Goal: Task Accomplishment & Management: Manage account settings

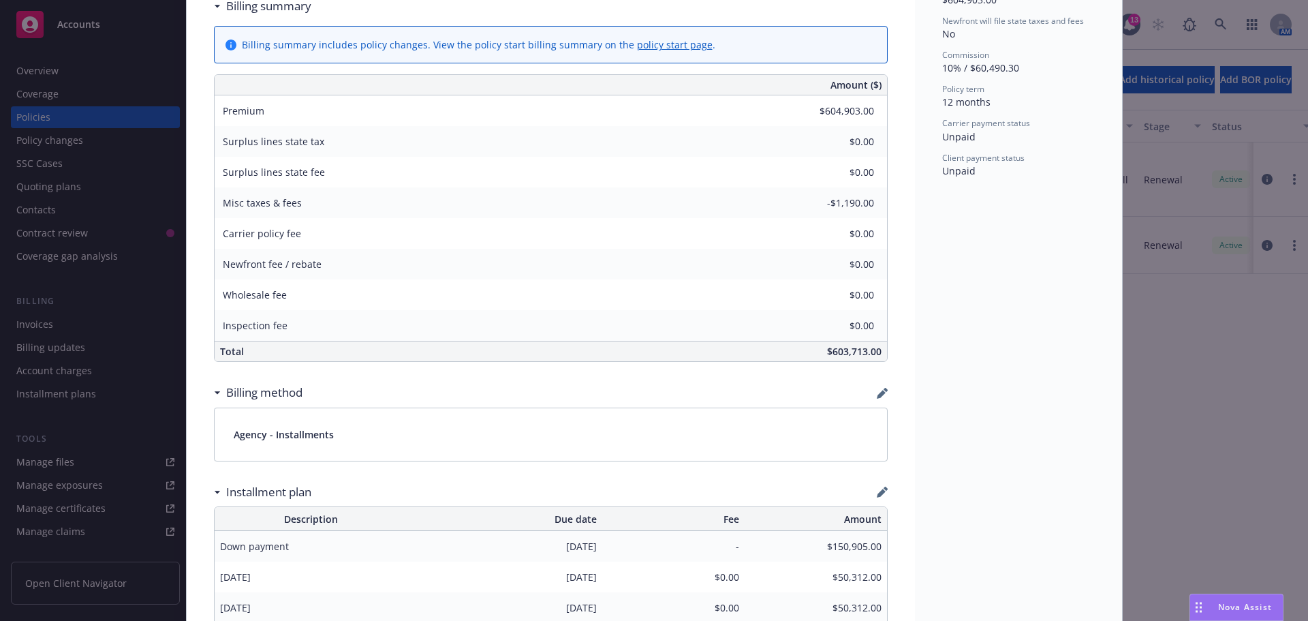
scroll to position [613, 0]
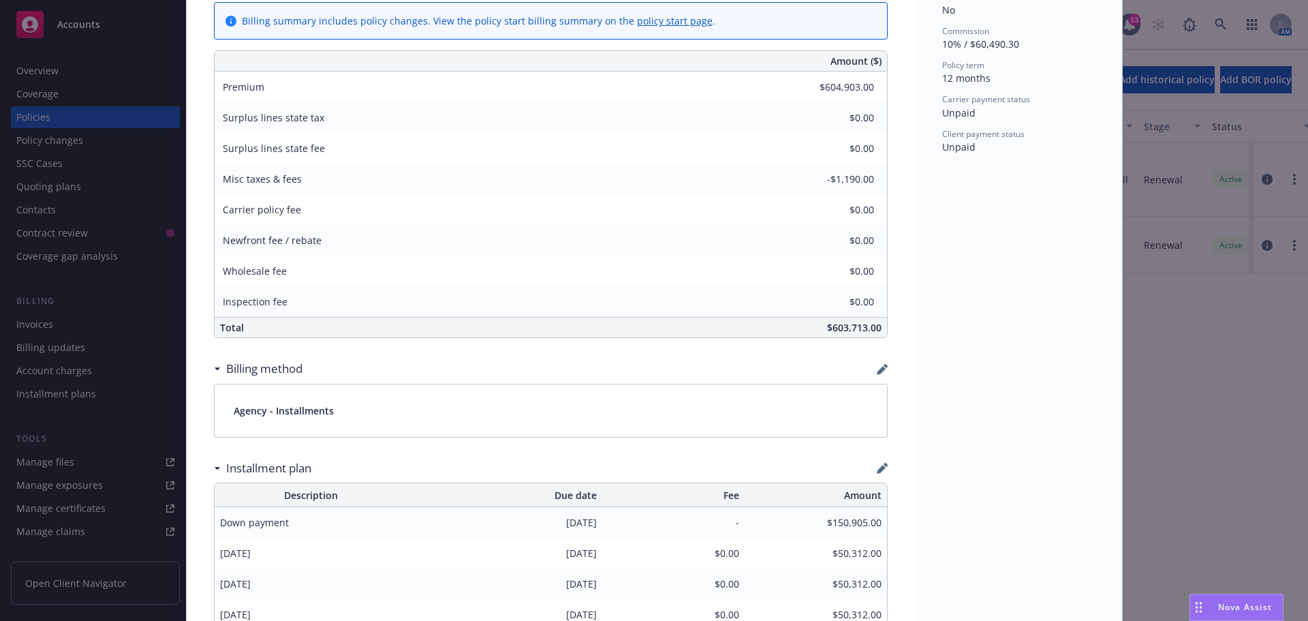
click at [801, 619] on span "$50,312.00" at bounding box center [816, 614] width 132 height 14
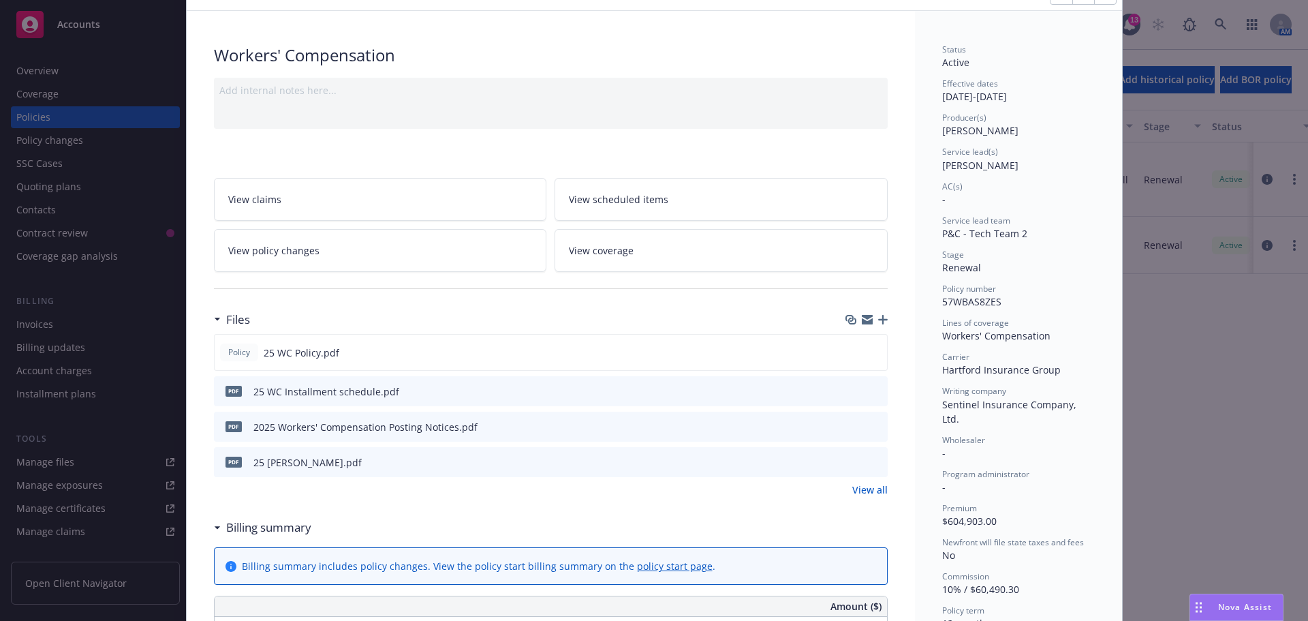
scroll to position [0, 0]
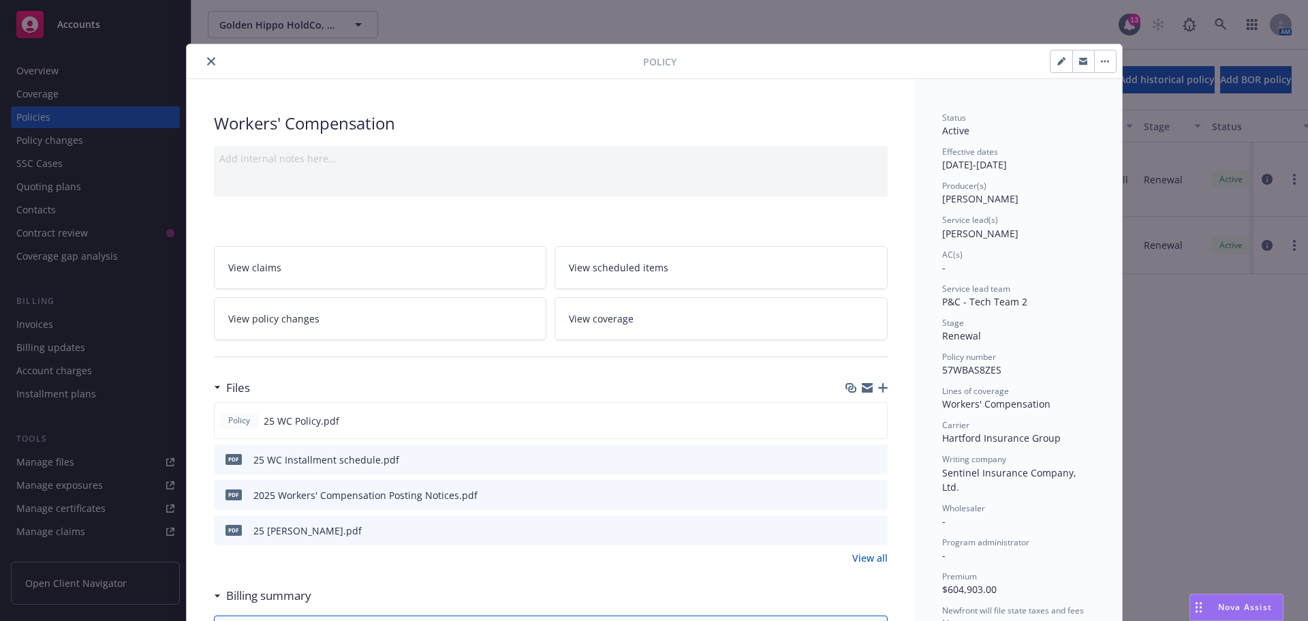
click at [207, 63] on icon "close" at bounding box center [211, 61] width 8 height 8
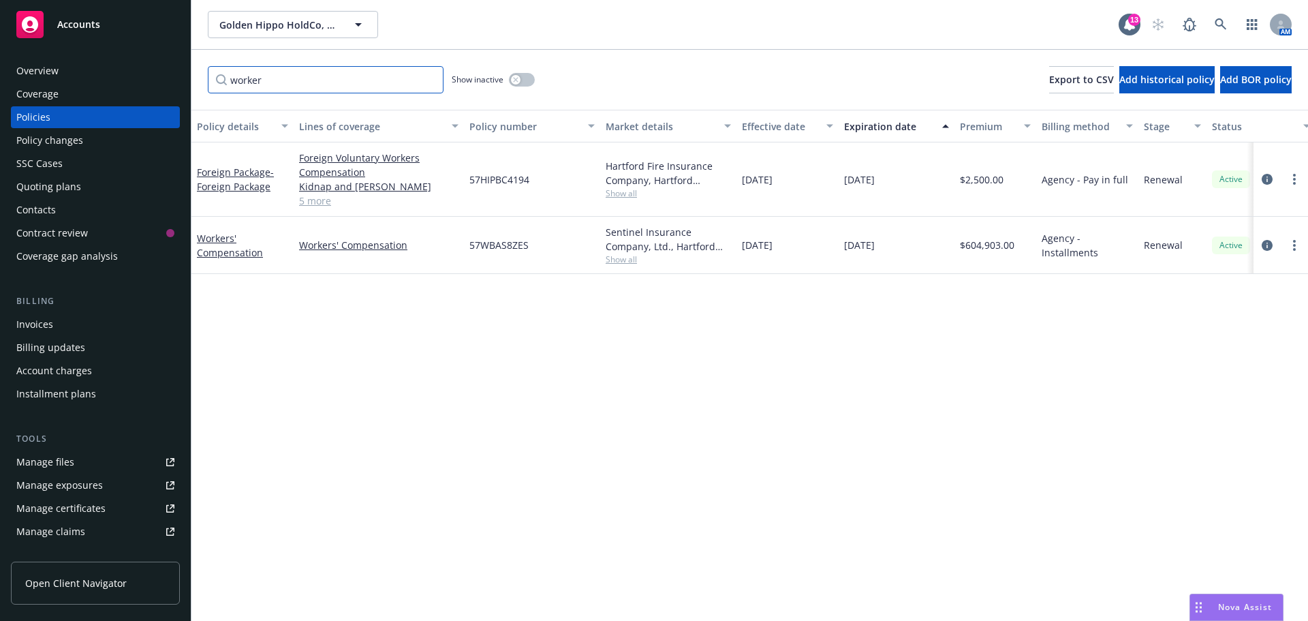
drag, startPoint x: 312, startPoint y: 83, endPoint x: 176, endPoint y: 74, distance: 136.6
click at [166, 73] on div "Accounts Overview Coverage Policies Policy changes SSC Cases Quoting plans Cont…" at bounding box center [654, 310] width 1308 height 621
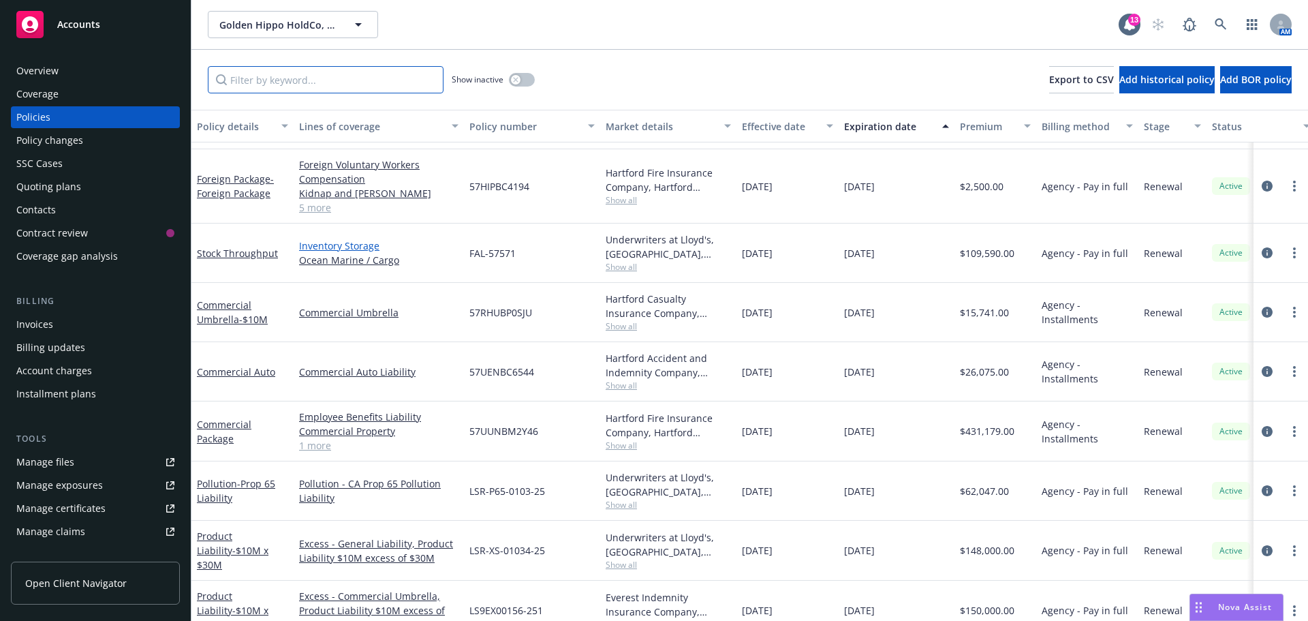
scroll to position [1090, 0]
click at [233, 313] on link "Commercial Umbrella - $10M" at bounding box center [232, 309] width 71 height 27
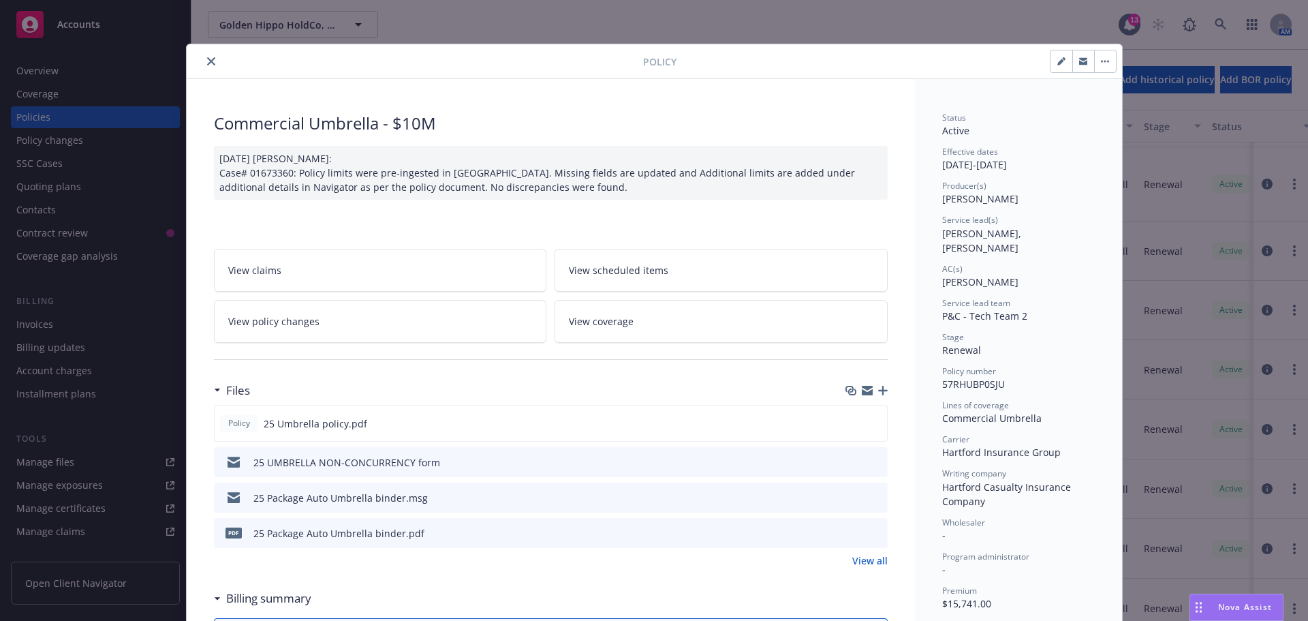
click at [203, 57] on button "close" at bounding box center [211, 61] width 16 height 16
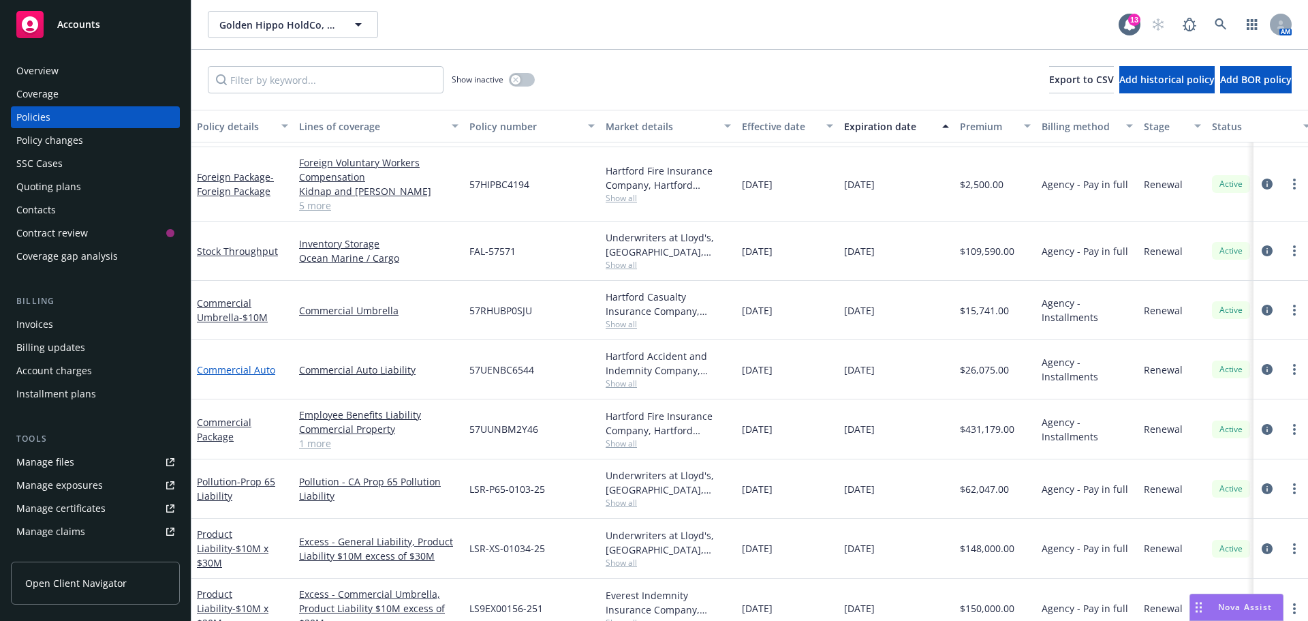
click at [252, 371] on link "Commercial Auto" at bounding box center [236, 369] width 78 height 13
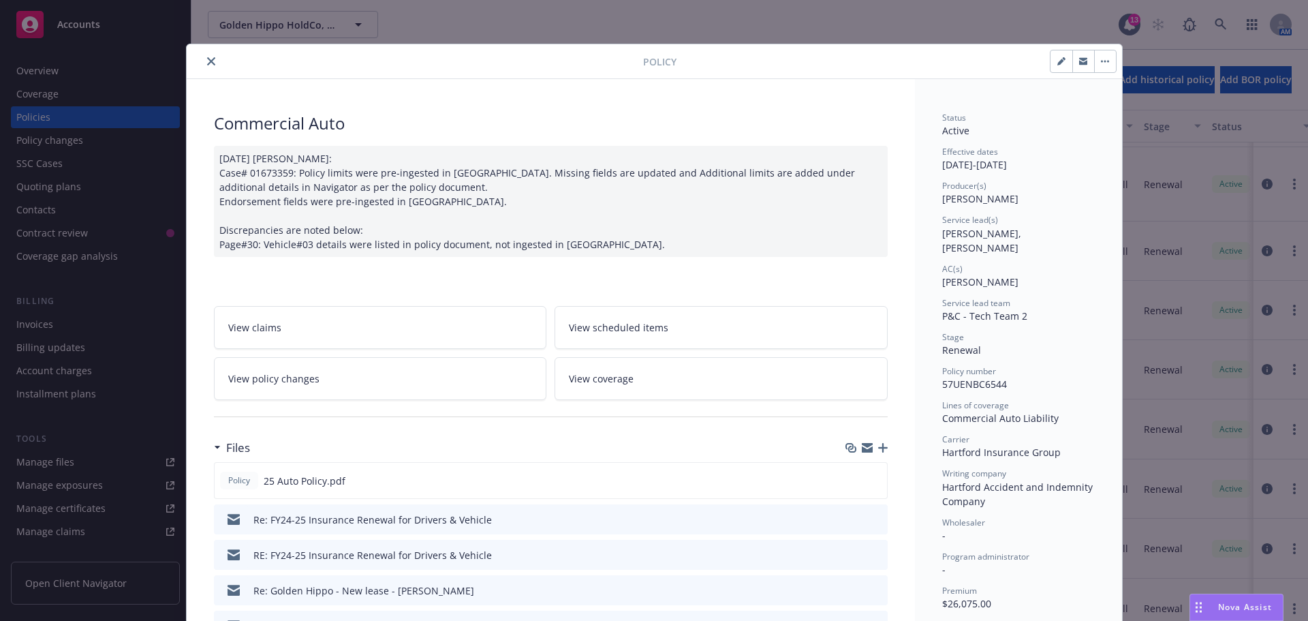
click at [208, 59] on icon "close" at bounding box center [211, 61] width 8 height 8
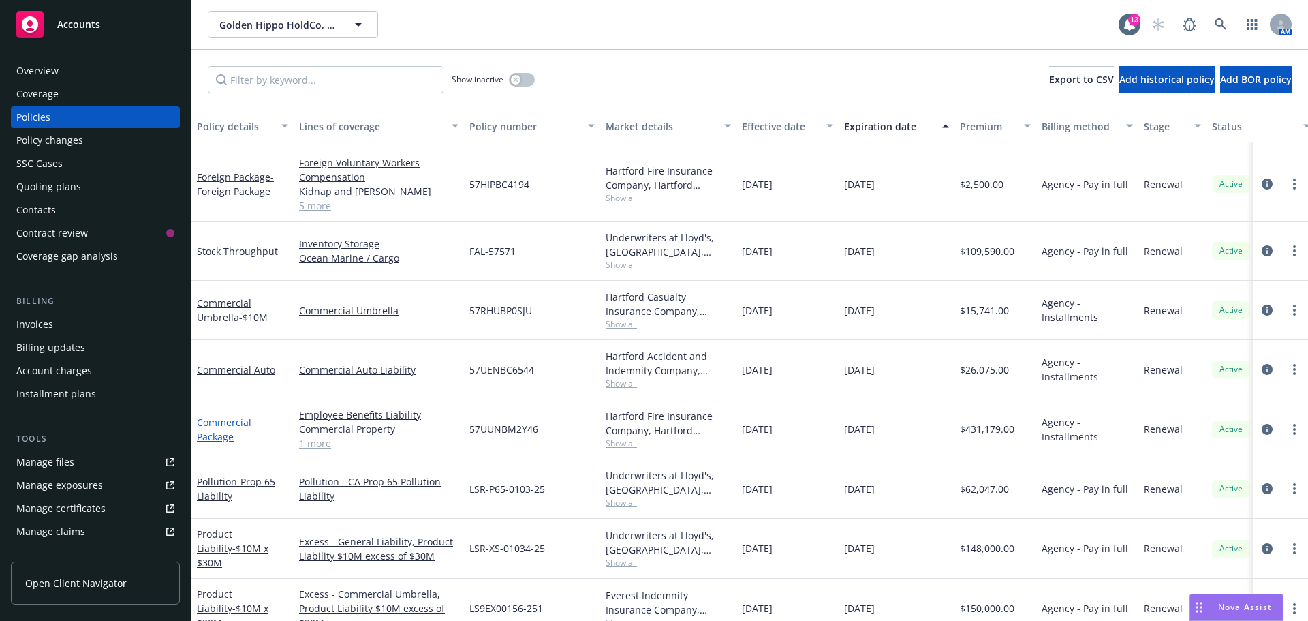
click at [227, 427] on link "Commercial Package" at bounding box center [224, 429] width 55 height 27
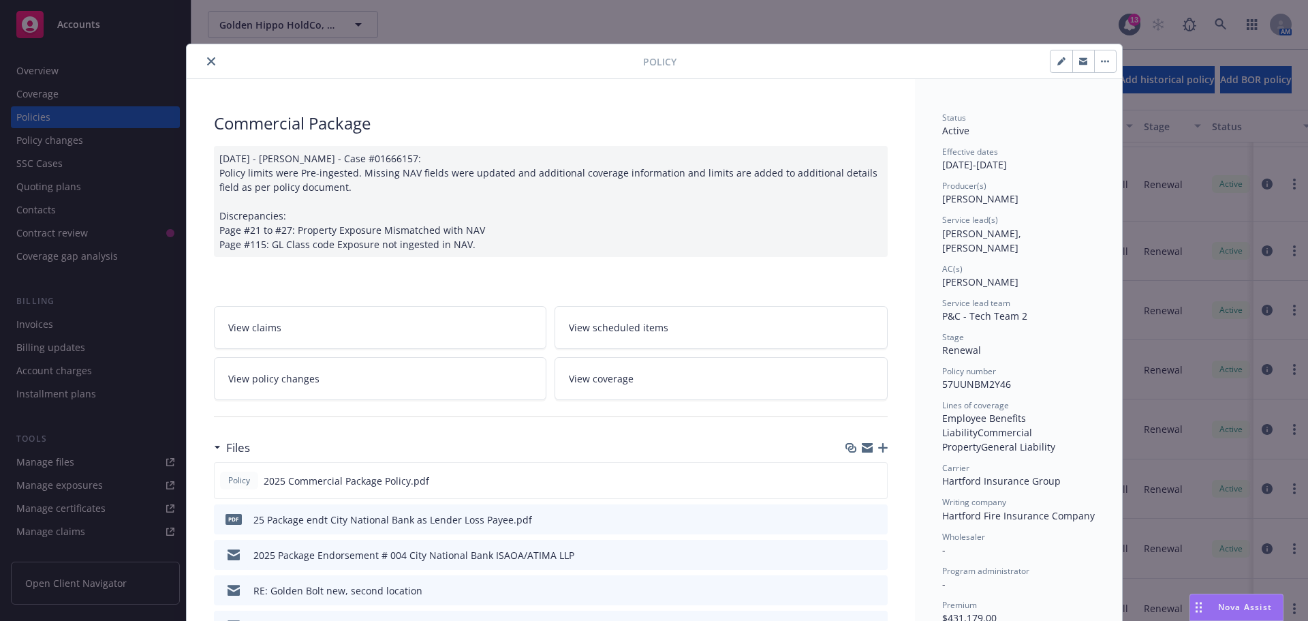
click at [207, 61] on icon "close" at bounding box center [211, 61] width 8 height 8
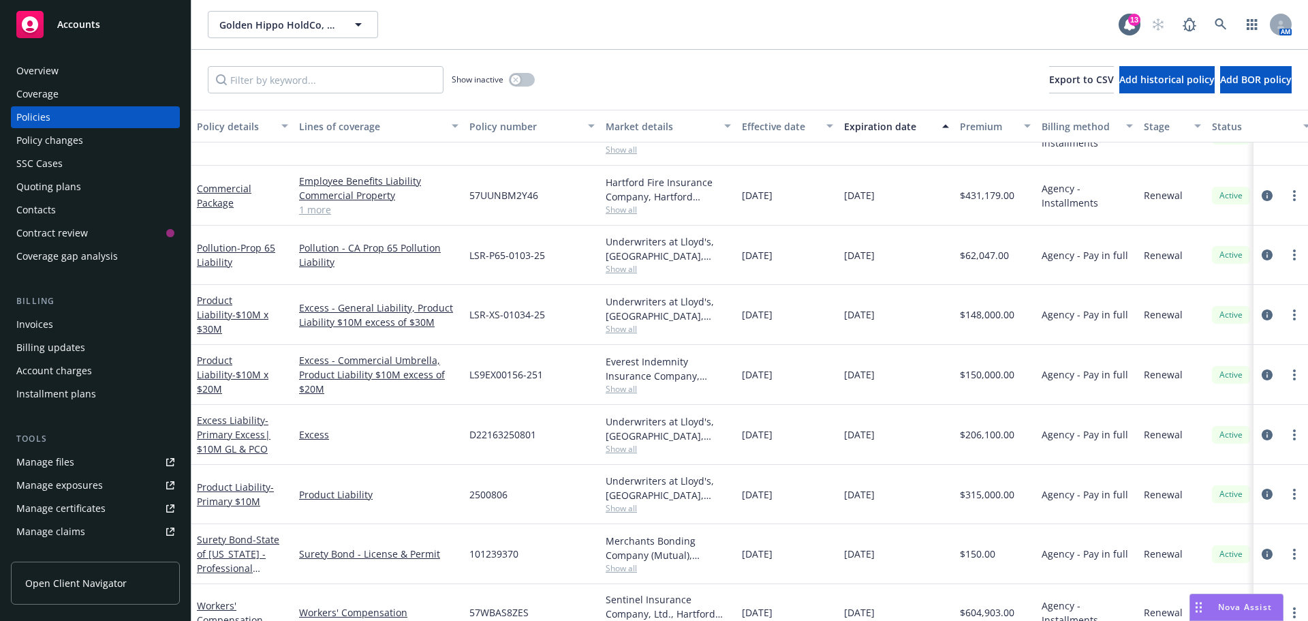
scroll to position [1320, 0]
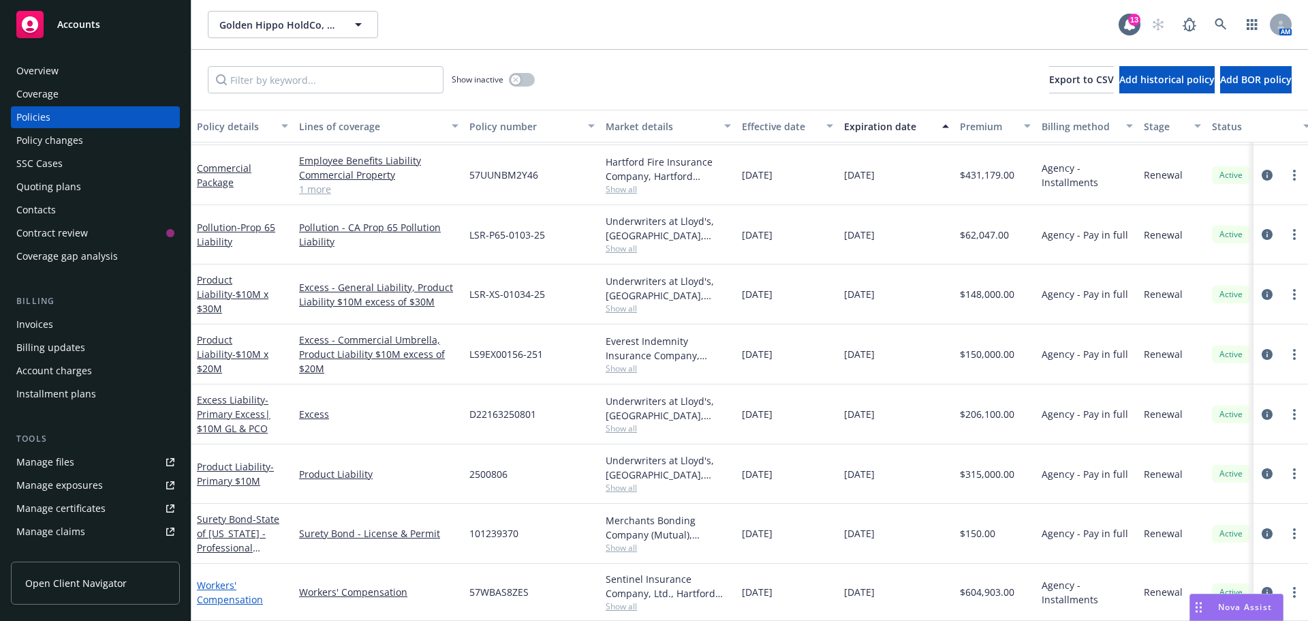
click at [209, 578] on link "Workers' Compensation" at bounding box center [230, 591] width 66 height 27
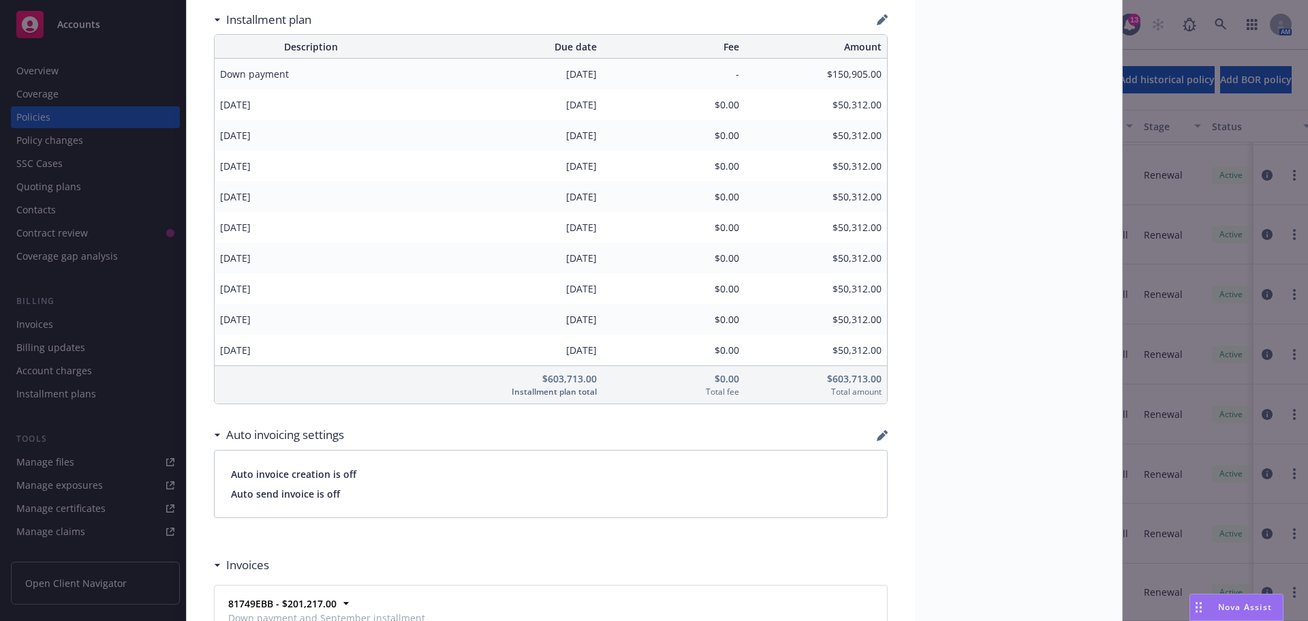
scroll to position [1131, 0]
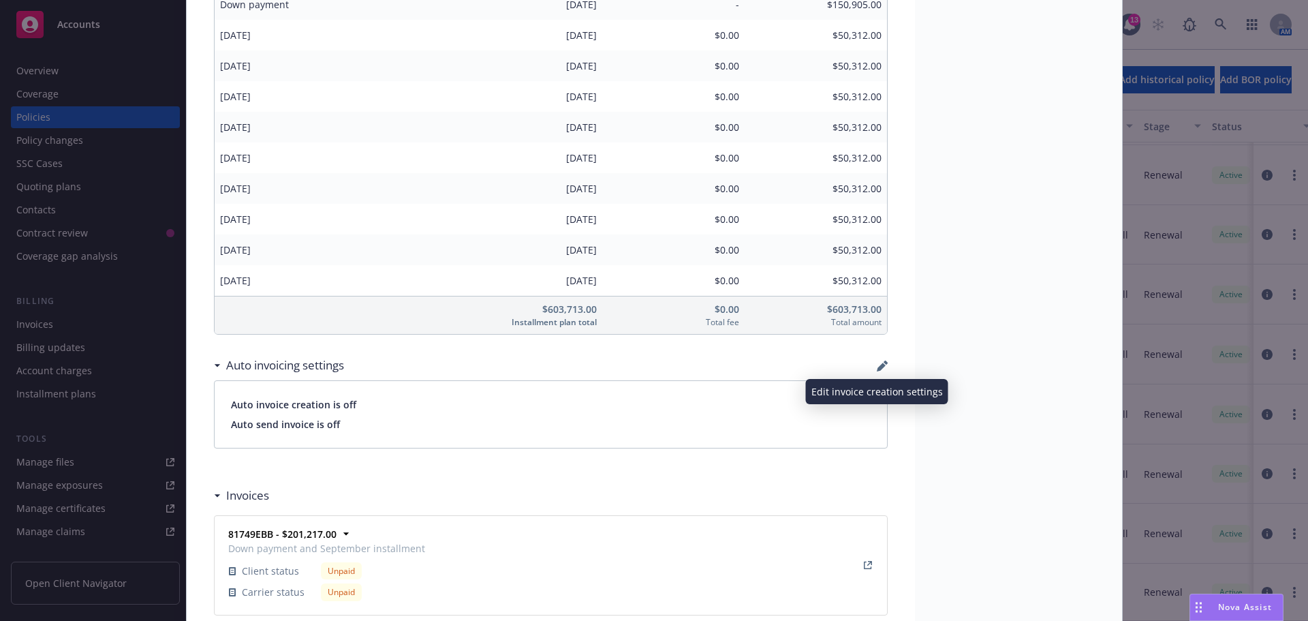
click at [877, 368] on icon "button" at bounding box center [881, 366] width 9 height 9
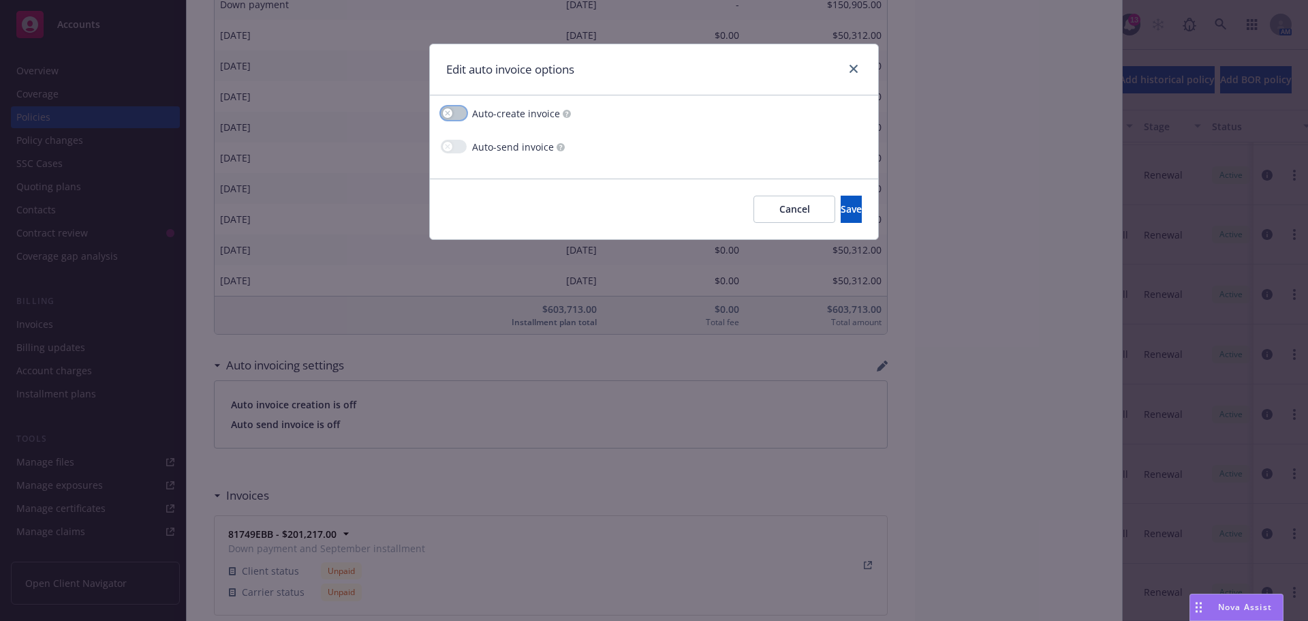
click at [457, 114] on button "button" at bounding box center [454, 113] width 26 height 14
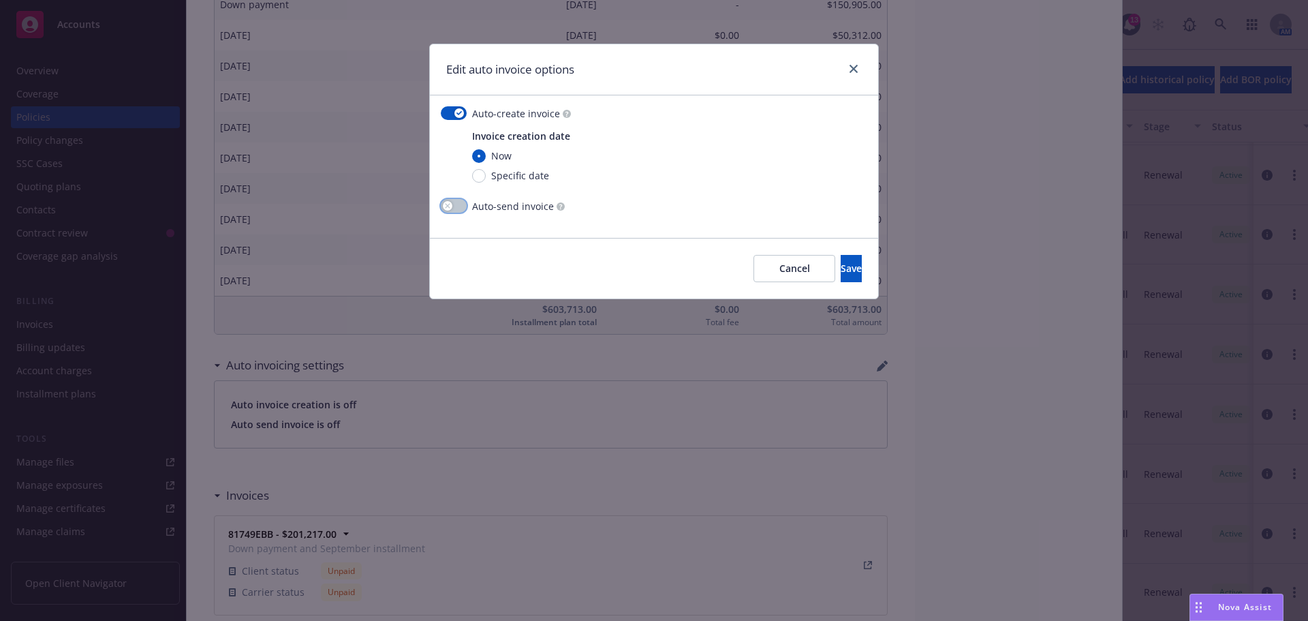
click at [450, 206] on icon "button" at bounding box center [447, 205] width 5 height 5
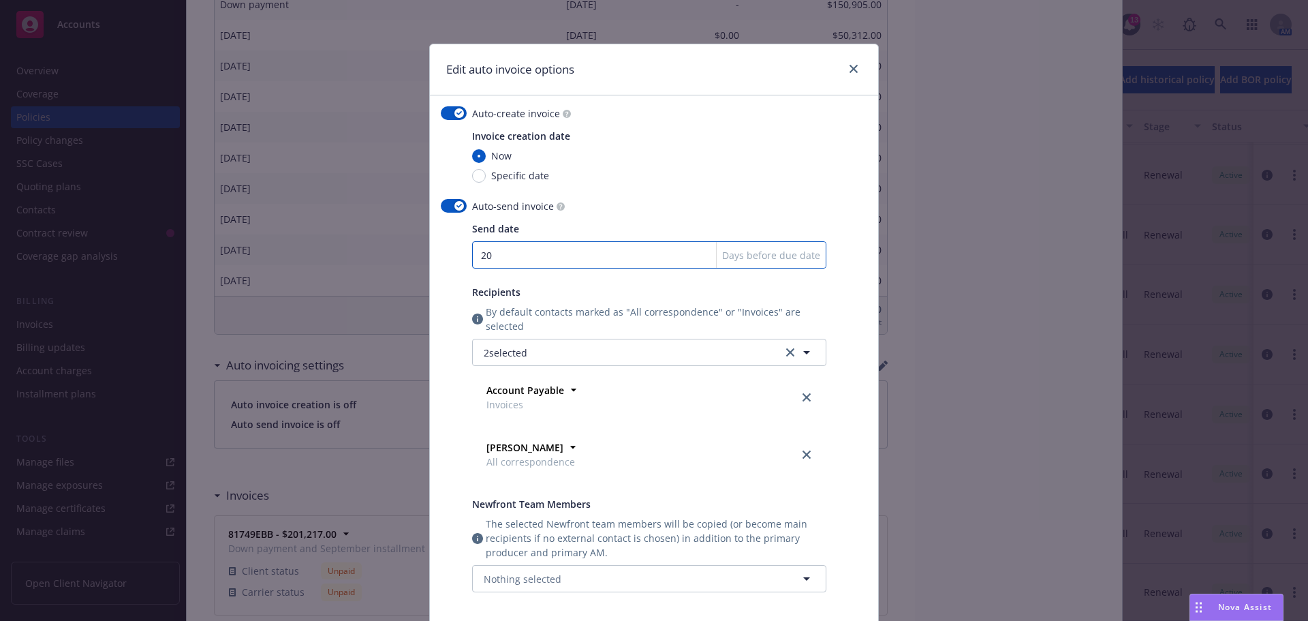
drag, startPoint x: 497, startPoint y: 250, endPoint x: 448, endPoint y: 253, distance: 49.1
click at [448, 253] on div "Auto-send invoice Send date 20 Days before due date Recipients By default conta…" at bounding box center [654, 403] width 427 height 409
type input "30"
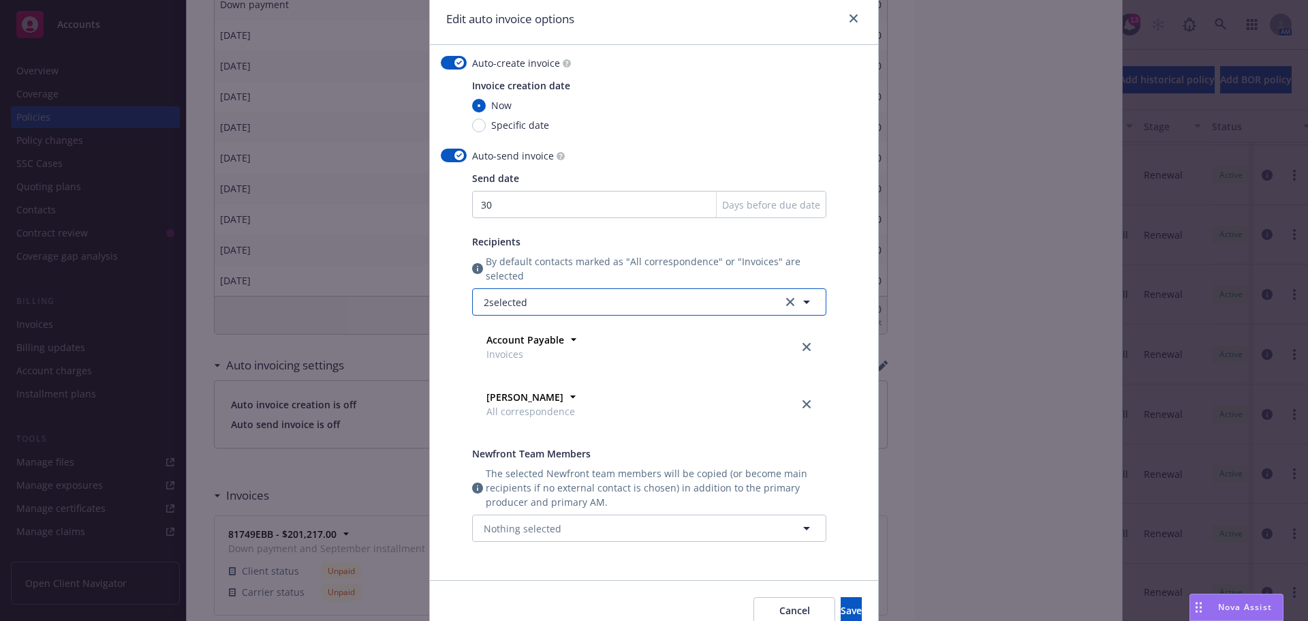
scroll to position [114, 0]
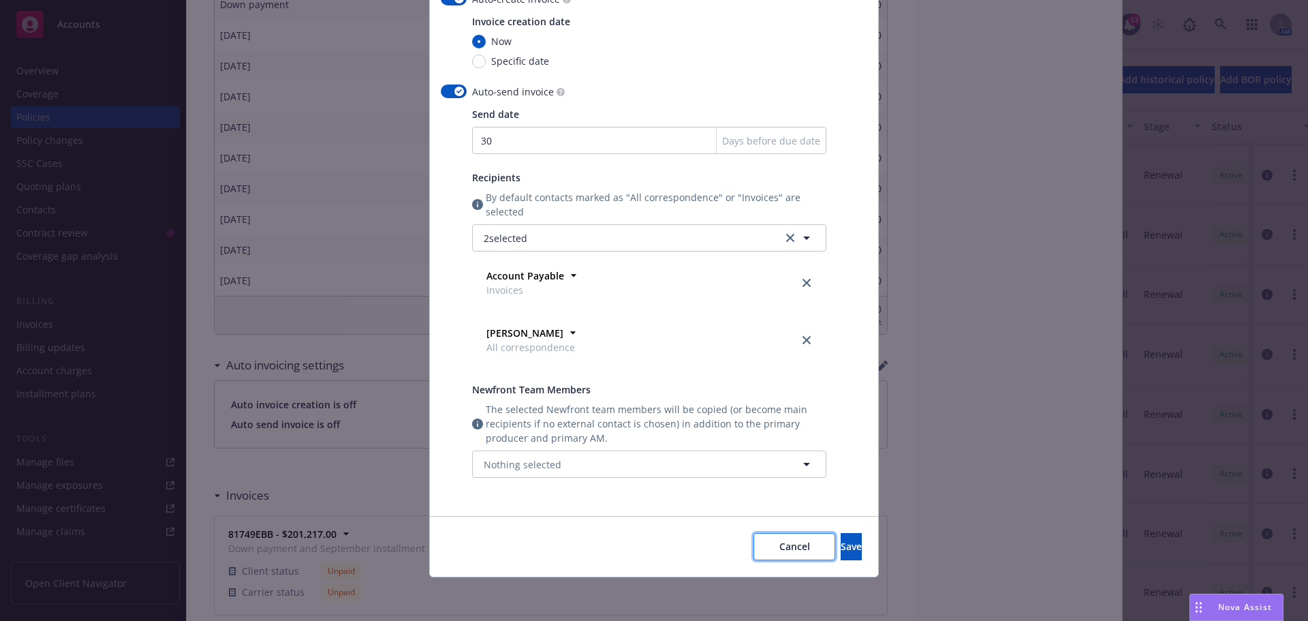
click at [754, 539] on button "Cancel" at bounding box center [795, 546] width 82 height 27
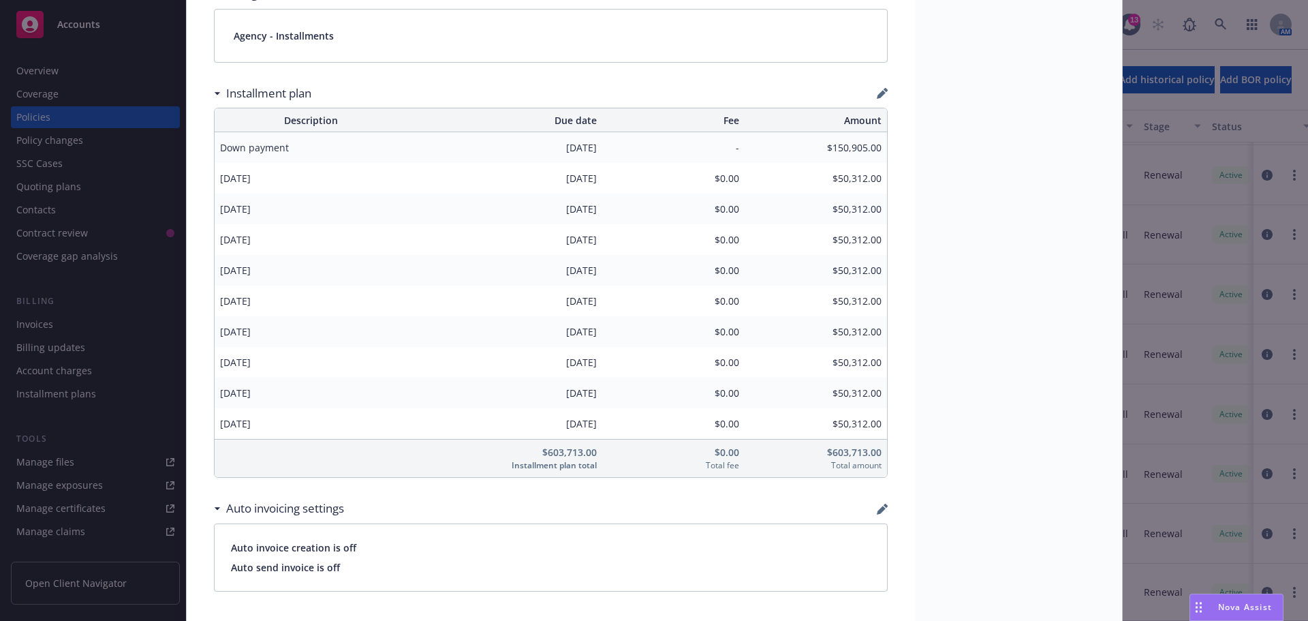
scroll to position [1226, 0]
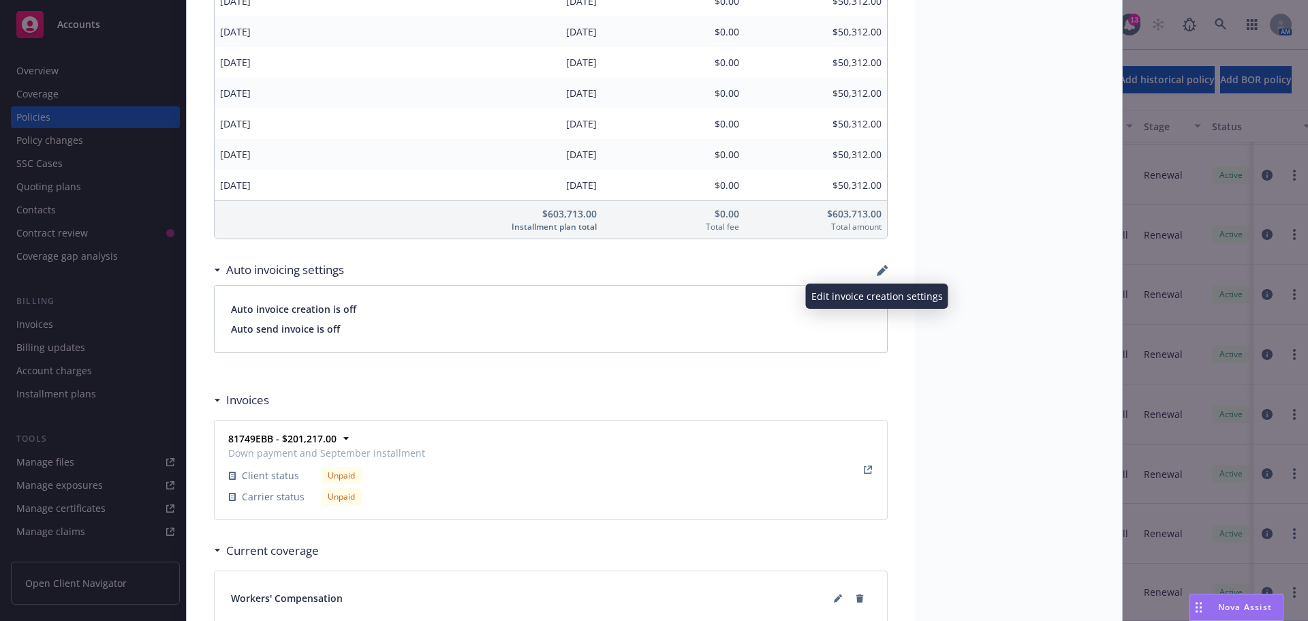
click at [877, 268] on icon "button" at bounding box center [881, 271] width 9 height 9
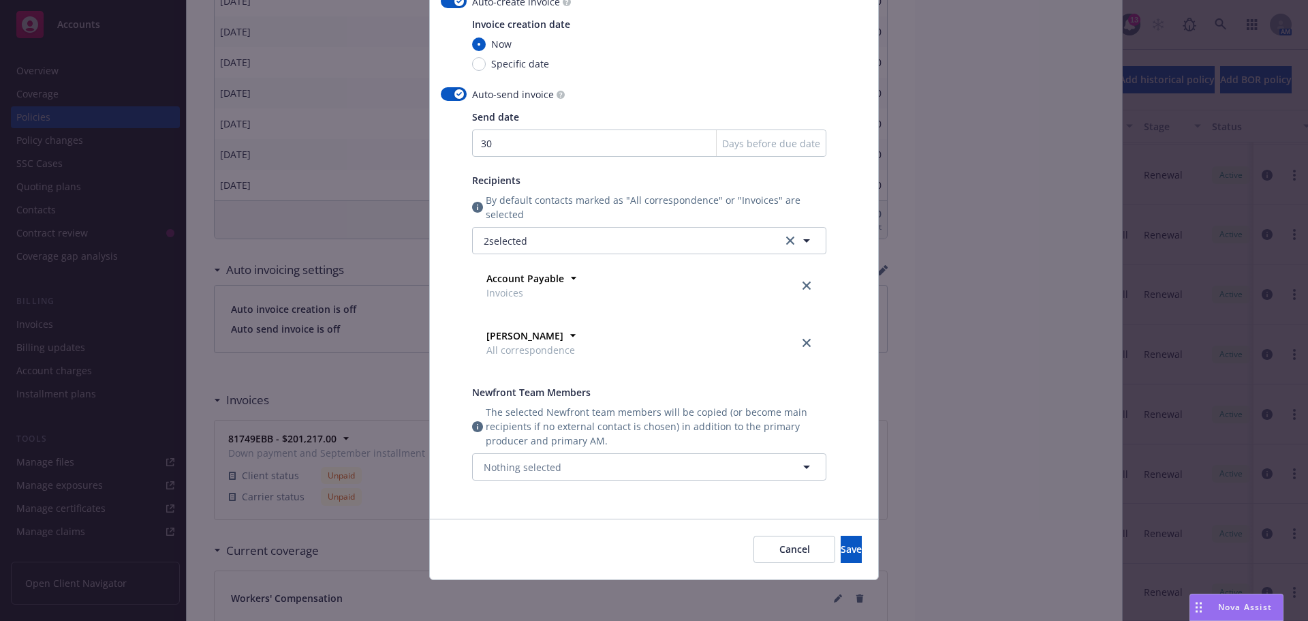
scroll to position [114, 0]
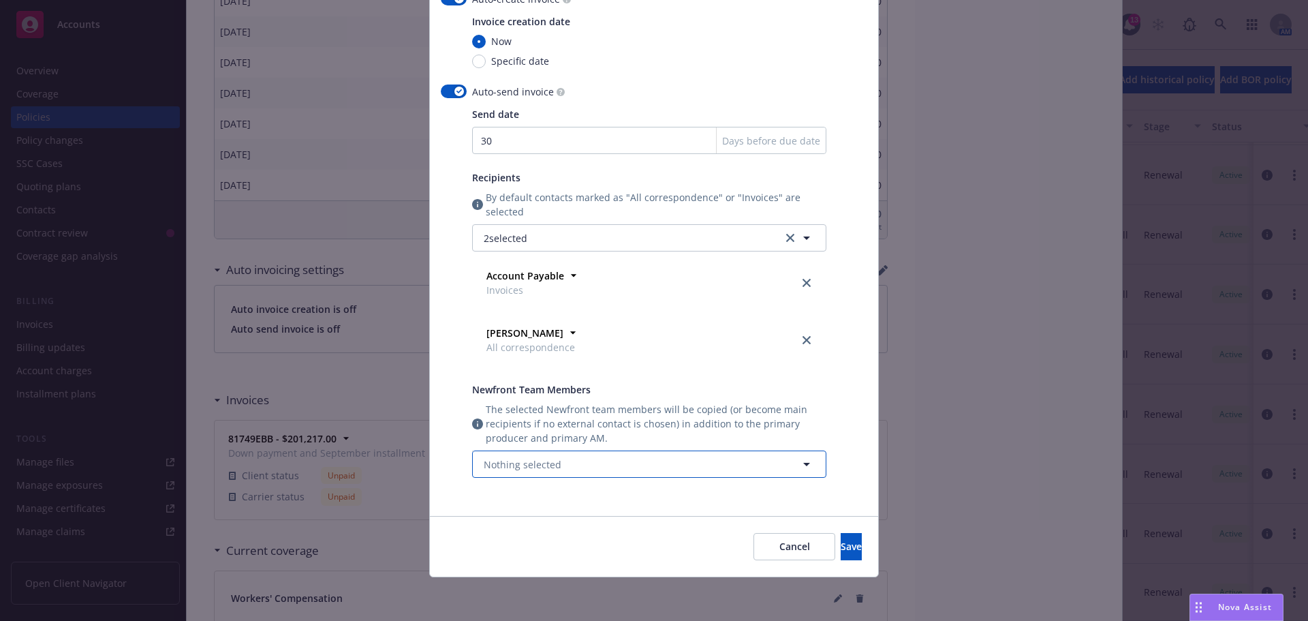
click at [799, 463] on icon "button" at bounding box center [807, 464] width 16 height 16
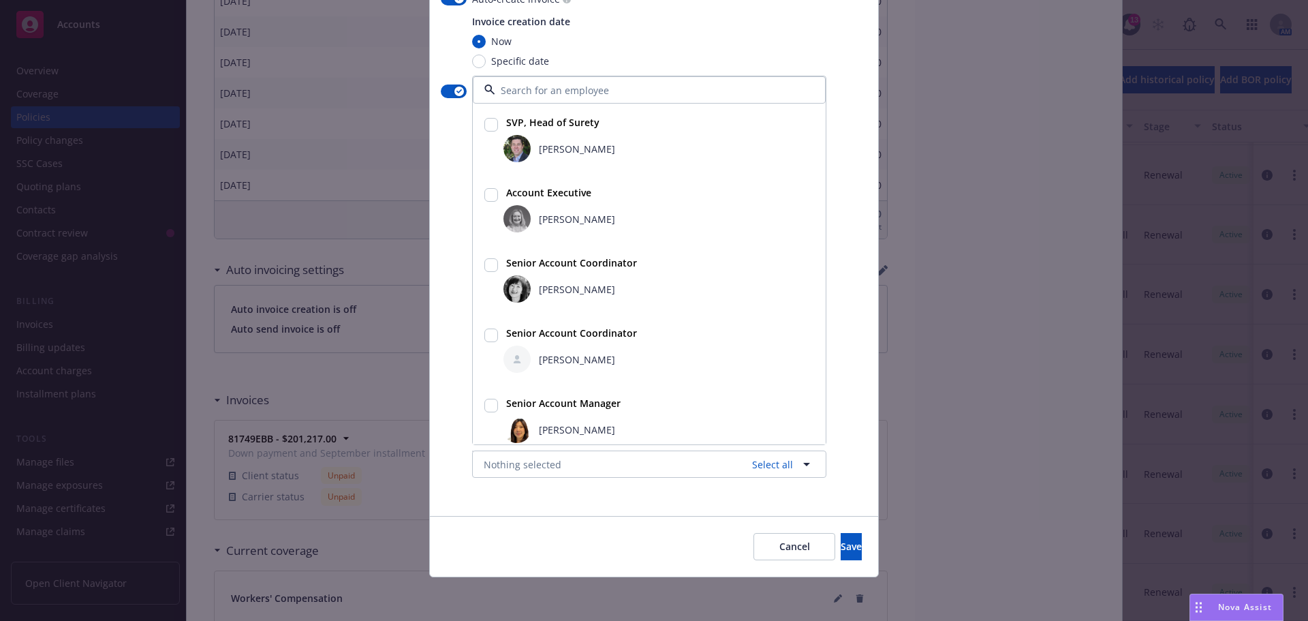
click at [484, 264] on input "checkbox" at bounding box center [491, 265] width 14 height 14
checkbox input "true"
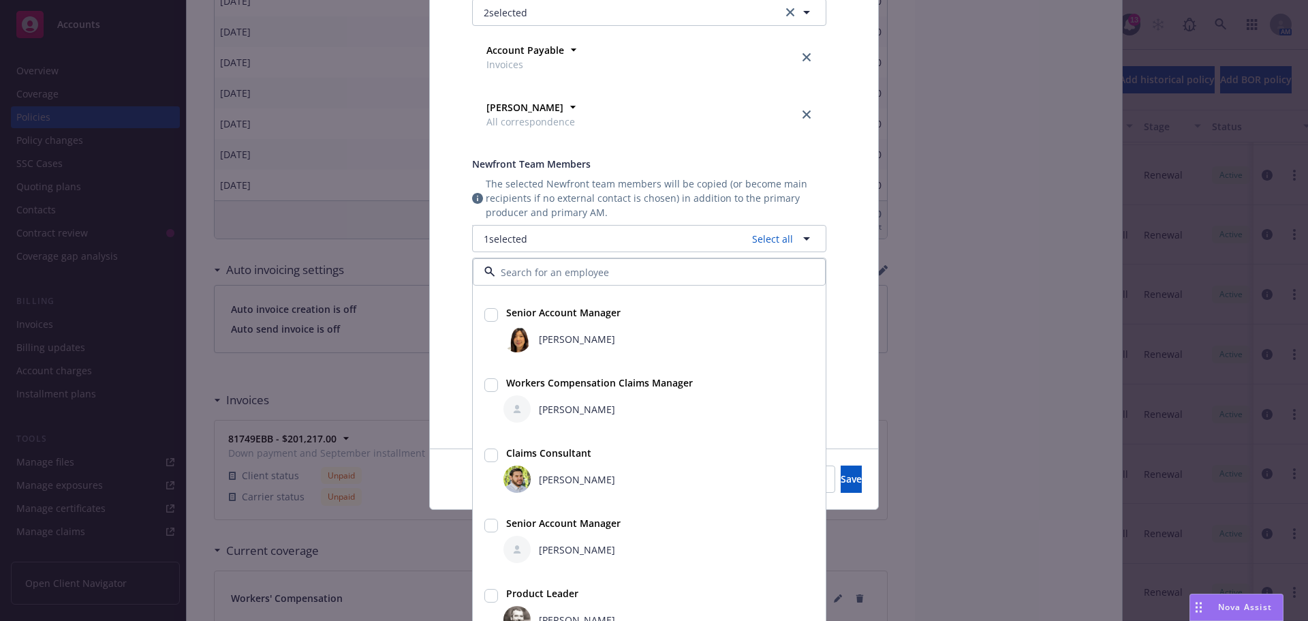
scroll to position [341, 0]
click at [925, 370] on div "Edit auto invoice options Auto-create invoice Invoice creation date Now Specifi…" at bounding box center [654, 310] width 1308 height 621
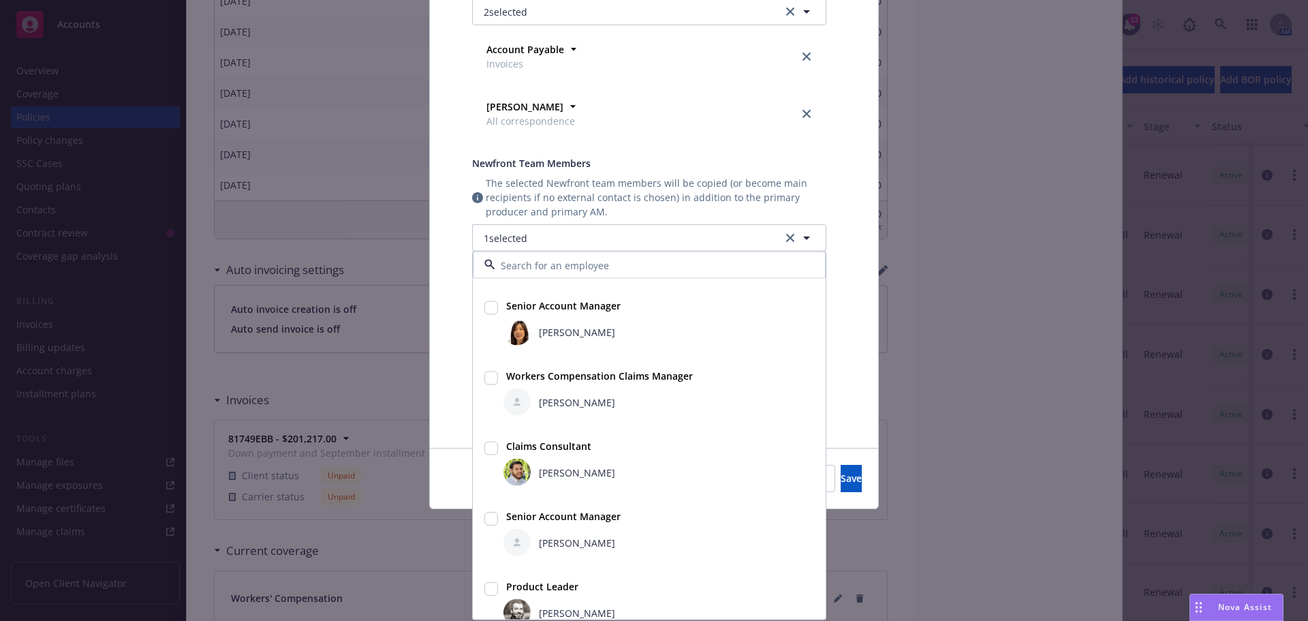
scroll to position [273, 0]
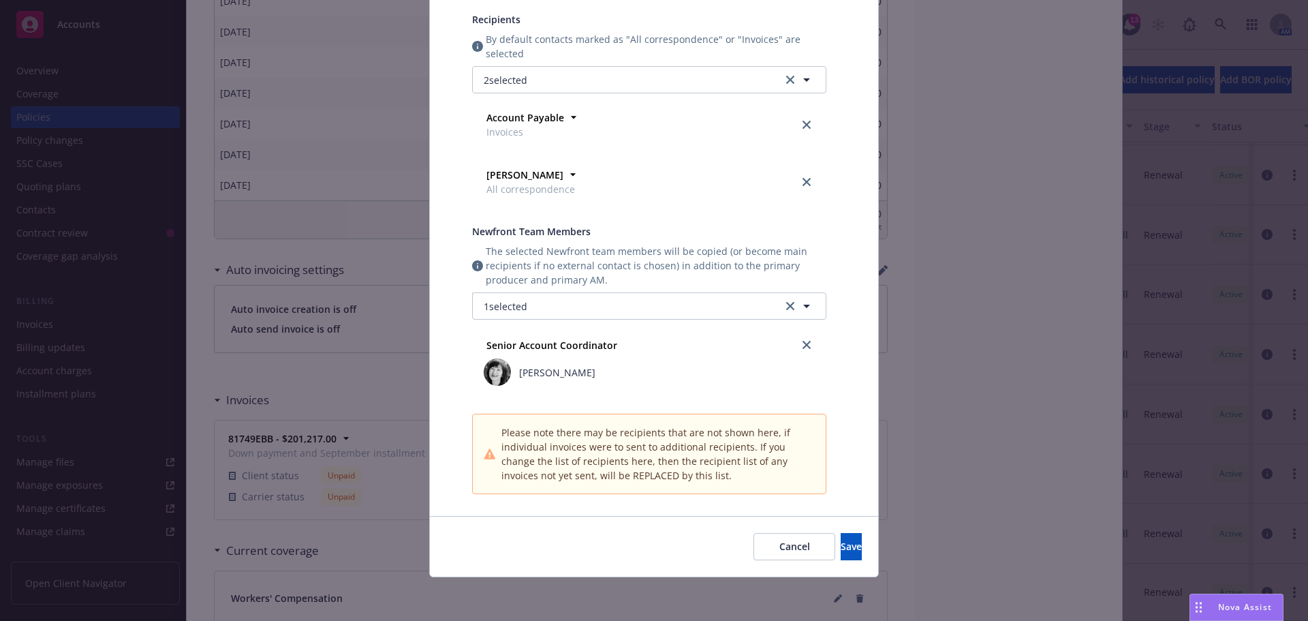
click at [863, 384] on div "Auto-create invoice Invoice creation date Now Specific date Auto-send invoice S…" at bounding box center [654, 169] width 448 height 693
click at [754, 538] on button "Cancel" at bounding box center [795, 546] width 82 height 27
